Goal: Check status

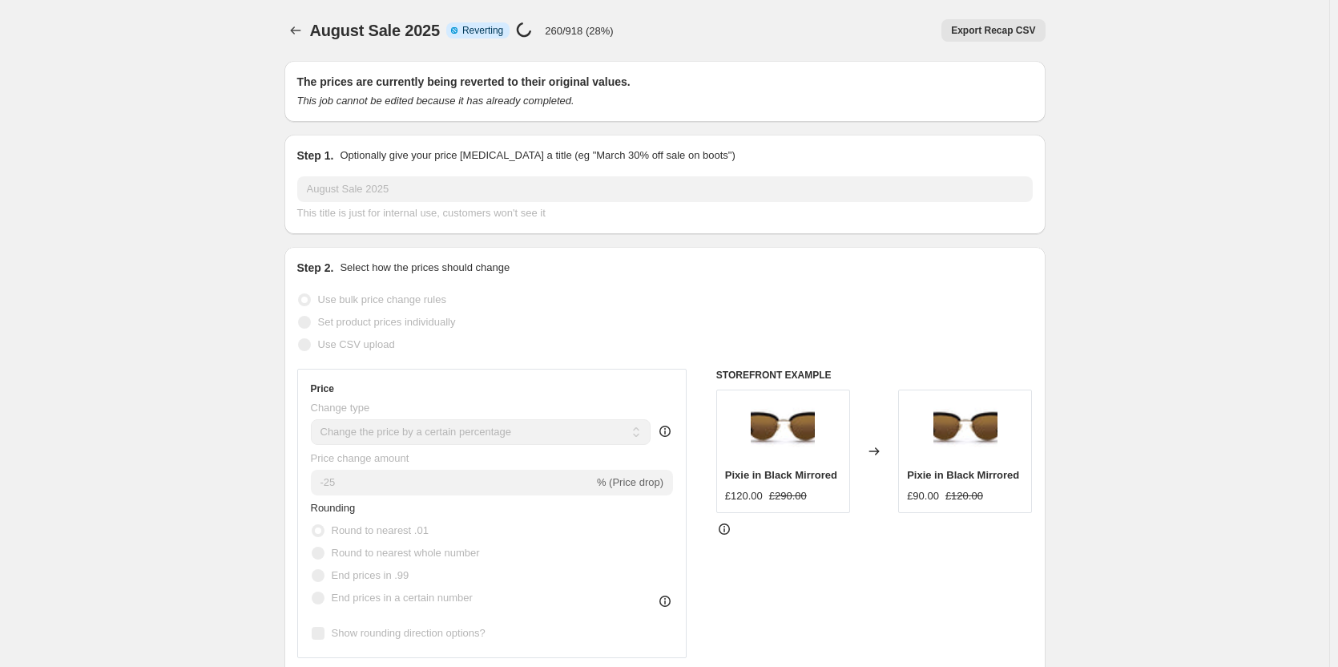
select select "percentage"
select select "collection"
click at [597, 34] on p "260/918 (28%)" at bounding box center [579, 31] width 68 height 12
drag, startPoint x: 550, startPoint y: 31, endPoint x: 666, endPoint y: 36, distance: 116.3
click at [666, 36] on div "August Sale 2025 Info Partially complete Reverting Price [MEDICAL_DATA] in prog…" at bounding box center [664, 30] width 761 height 22
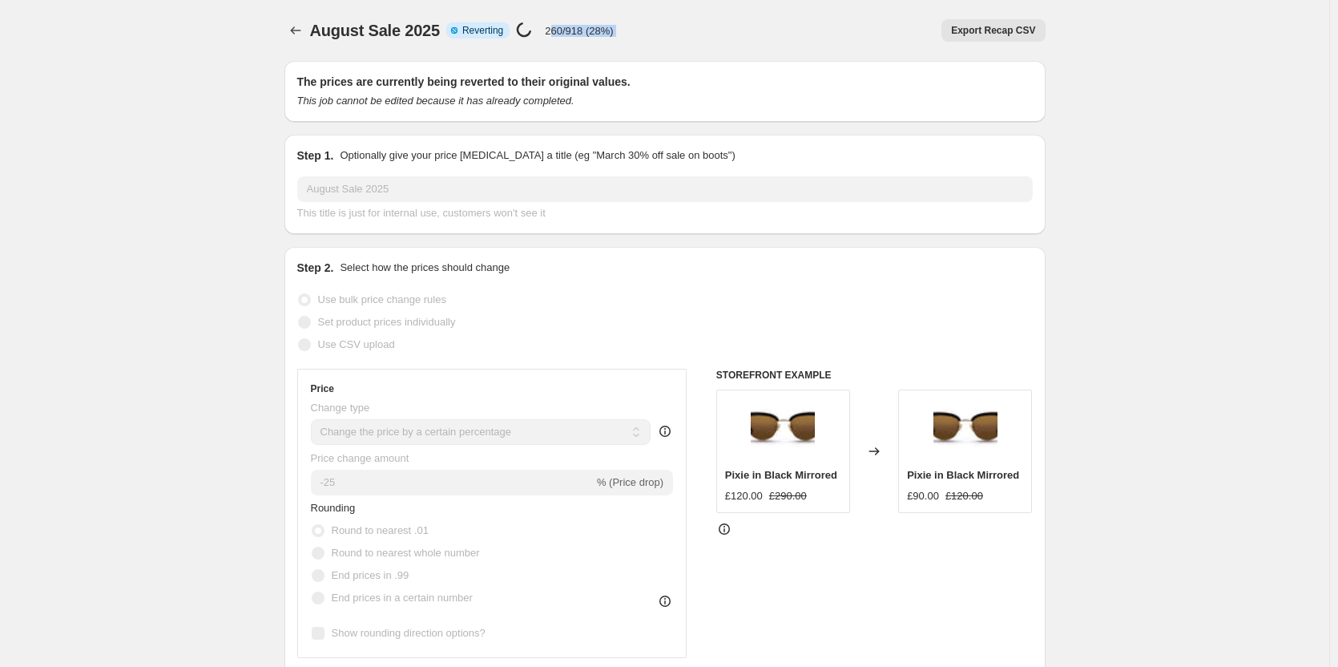
click at [666, 36] on div "Export Recap CSV" at bounding box center [836, 30] width 419 height 22
drag, startPoint x: 615, startPoint y: 32, endPoint x: 506, endPoint y: 42, distance: 109.4
click at [506, 42] on div "August Sale 2025. This page is ready August Sale 2025 Info Partially complete R…" at bounding box center [664, 30] width 761 height 61
click at [583, 34] on p "260/918 (28%)" at bounding box center [579, 31] width 68 height 12
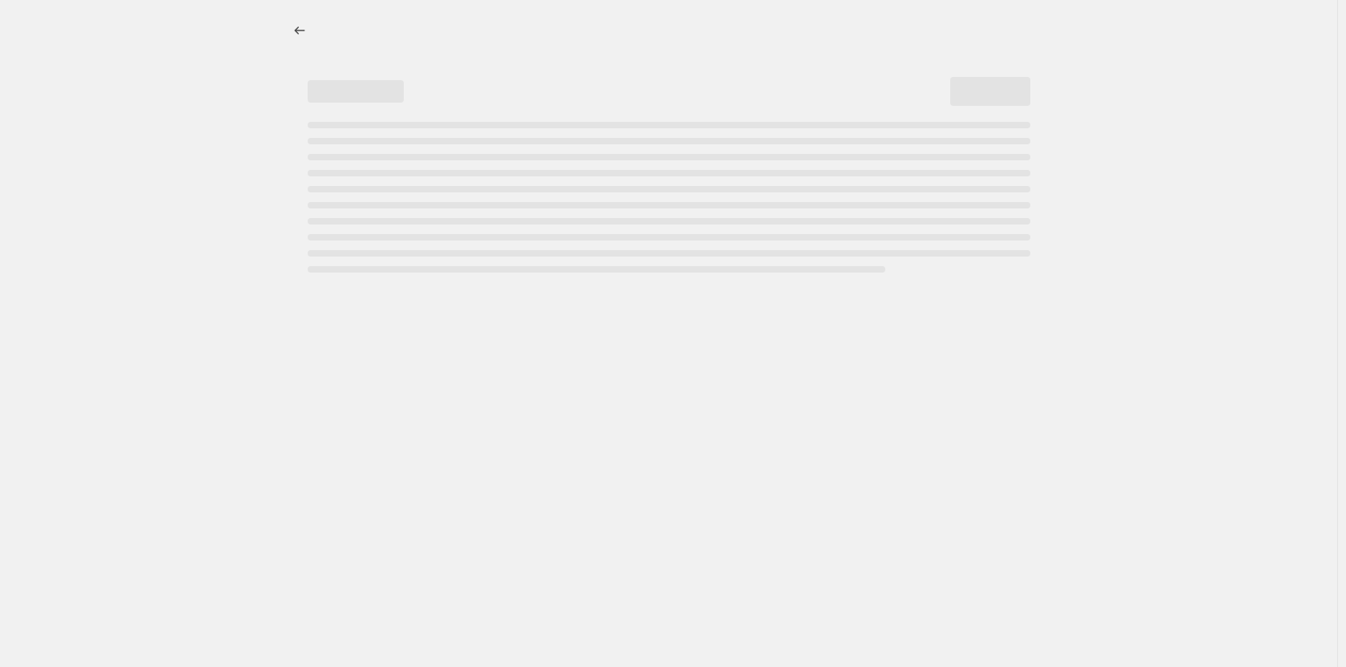
select select "percentage"
select select "collection"
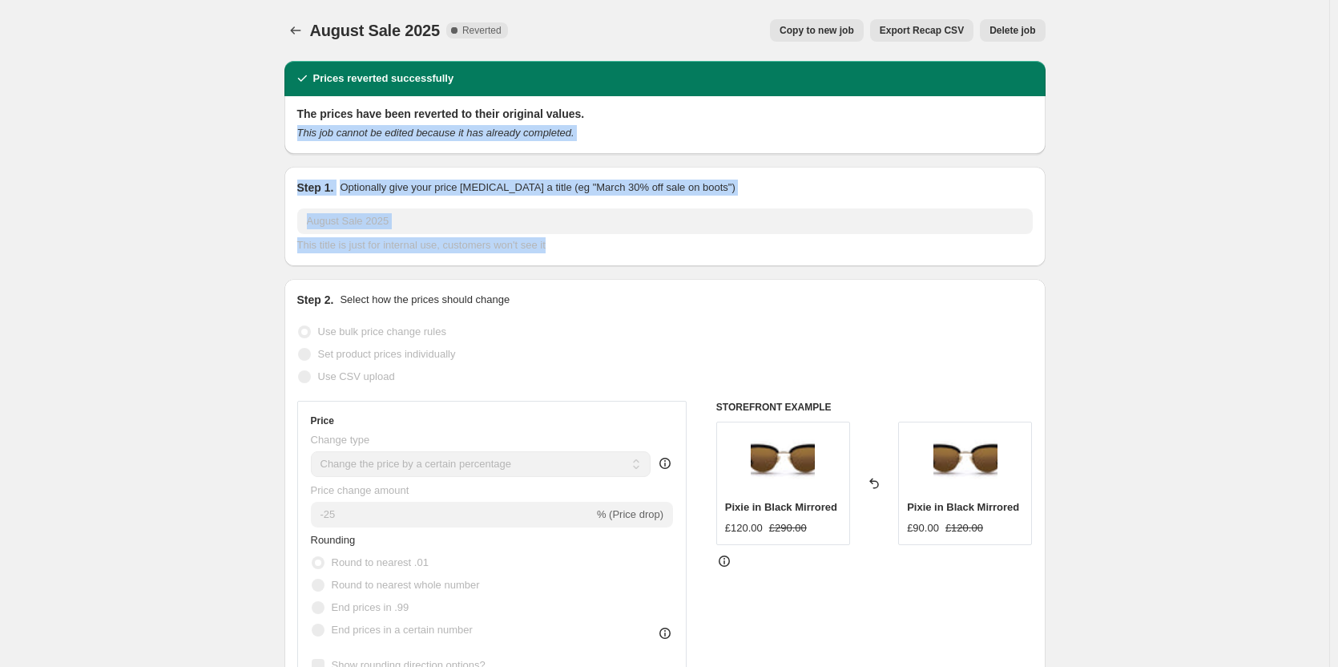
drag, startPoint x: 1230, startPoint y: 120, endPoint x: 1262, endPoint y: 265, distance: 148.5
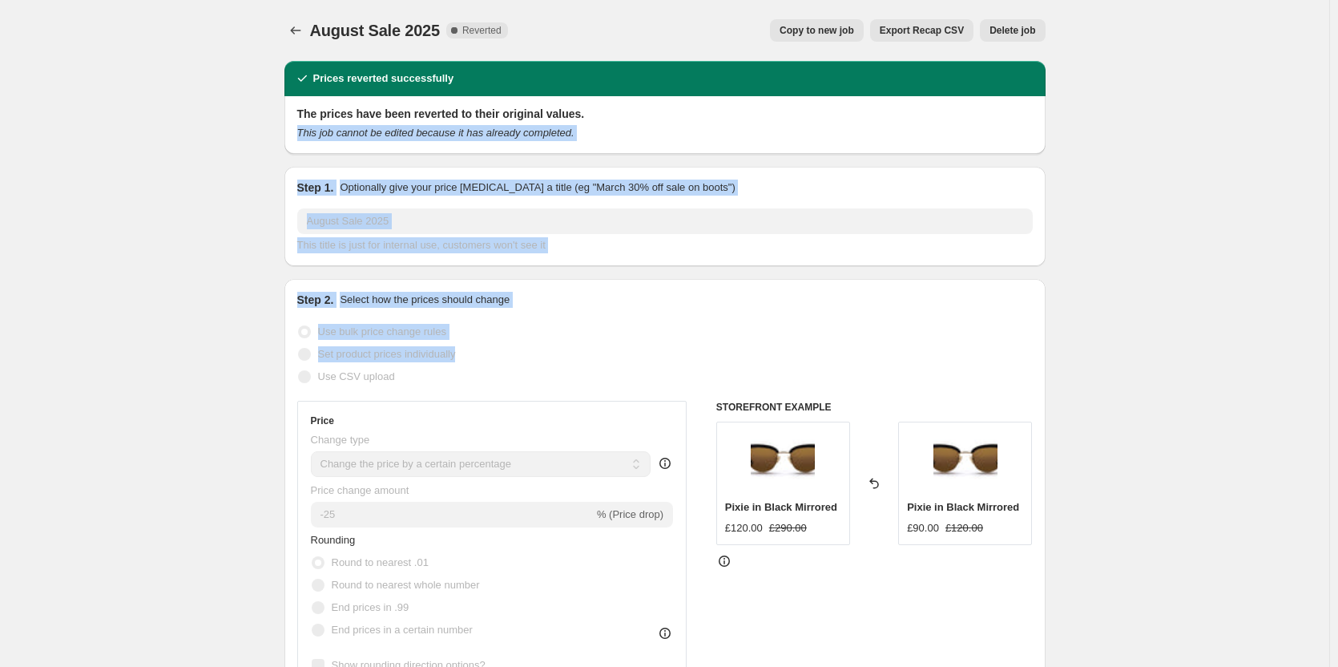
drag, startPoint x: 1116, startPoint y: 97, endPoint x: 1182, endPoint y: 364, distance: 274.8
